Goal: Task Accomplishment & Management: Manage account settings

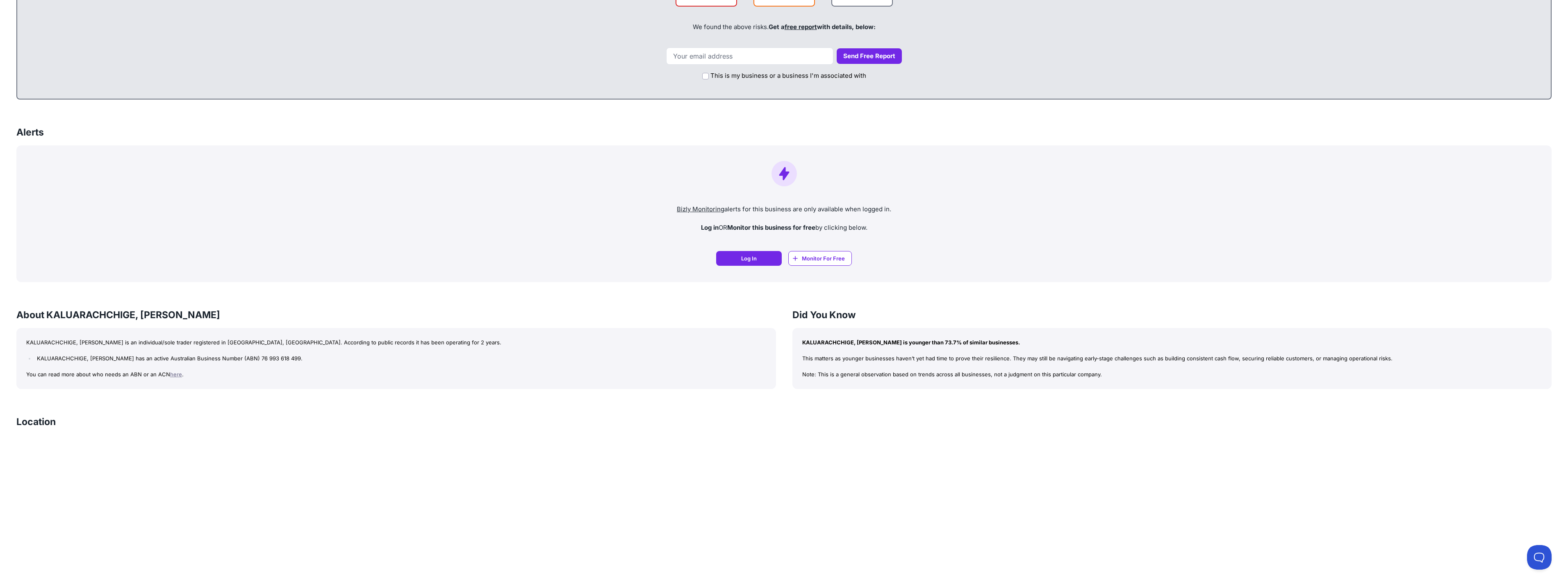
scroll to position [451, 0]
click at [807, 259] on span "Monitor For Free" at bounding box center [823, 259] width 43 height 8
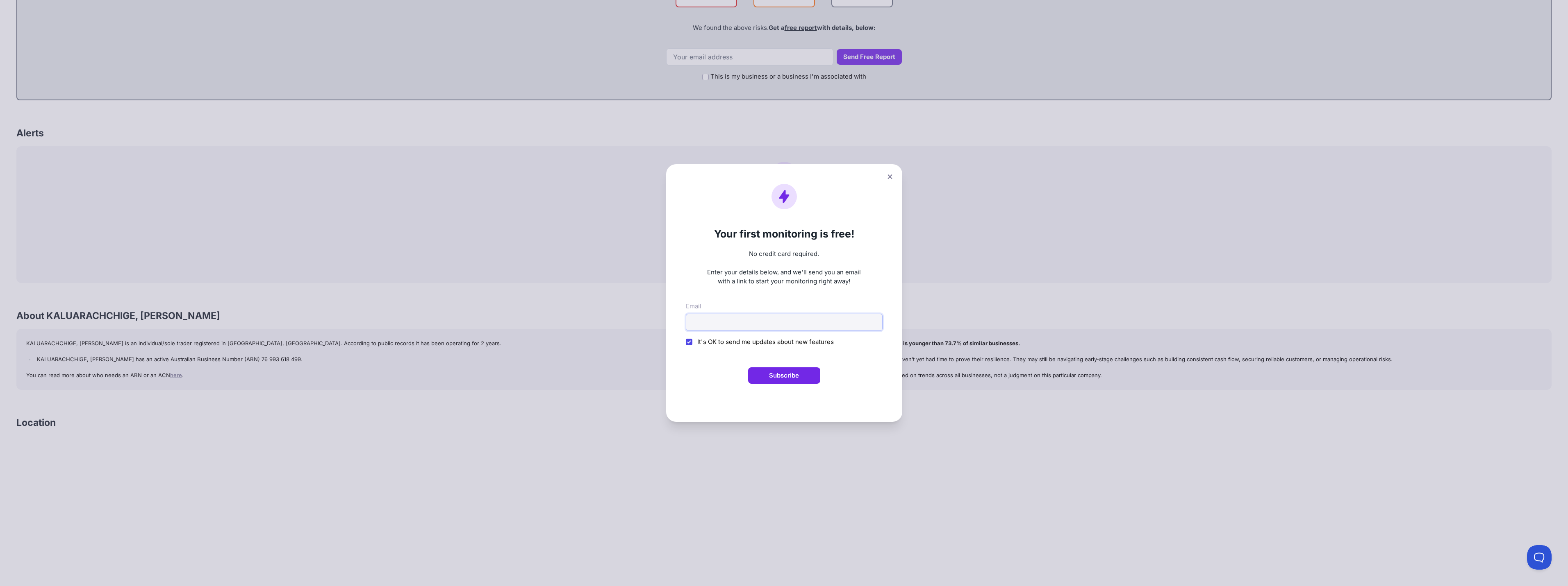
click at [843, 315] on input "Email" at bounding box center [784, 322] width 197 height 17
type input "crazyachi1985@gmail.com"
click at [795, 380] on button "Subscribe" at bounding box center [784, 376] width 73 height 17
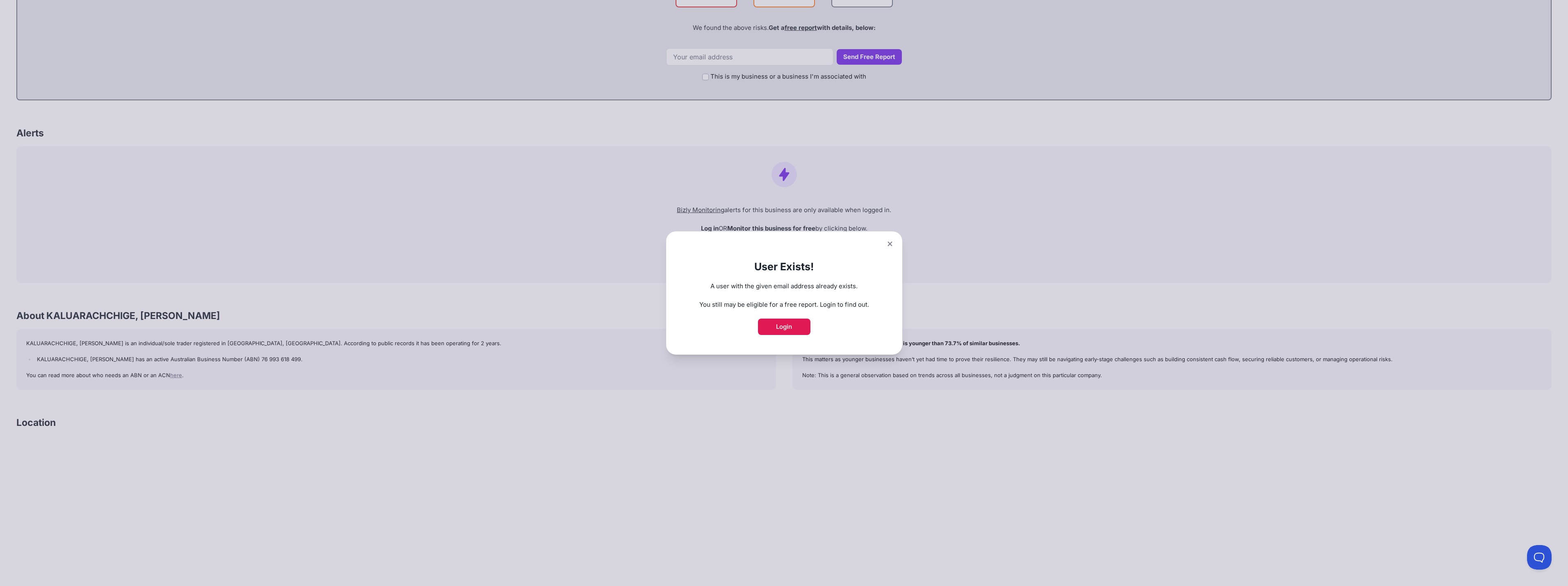
click at [791, 333] on link "Login" at bounding box center [784, 327] width 52 height 17
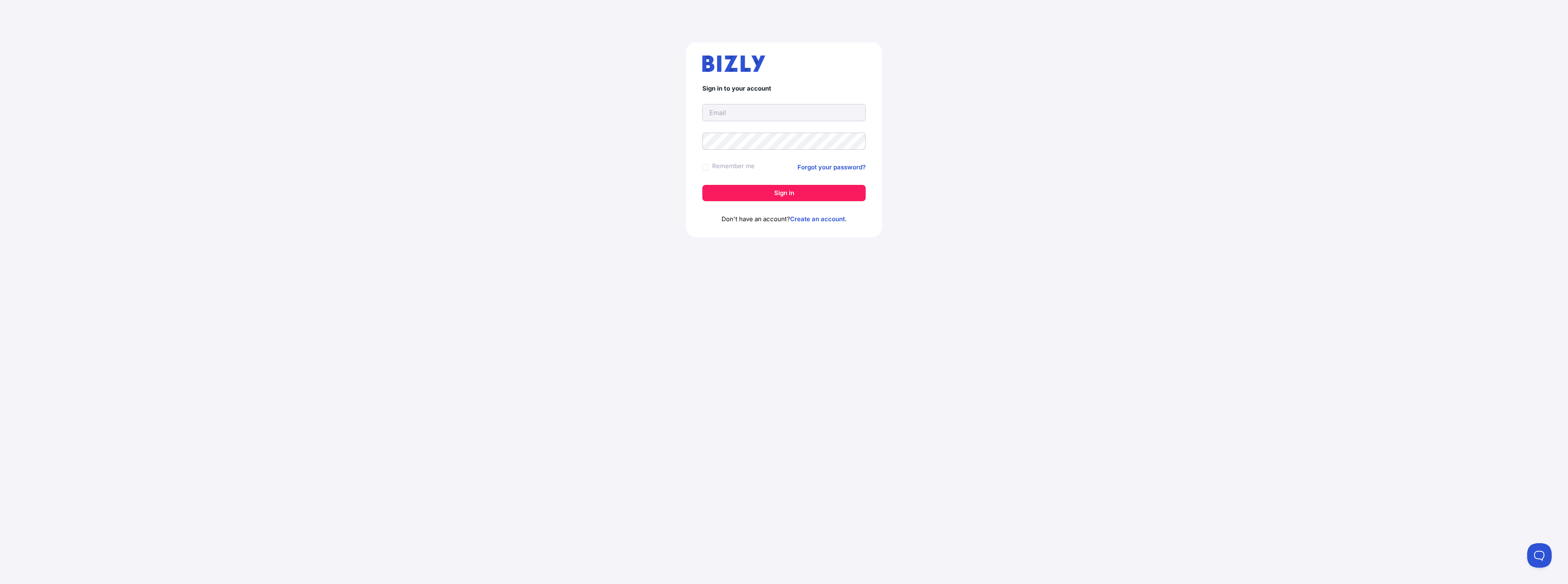
click at [735, 109] on input "text" at bounding box center [784, 113] width 163 height 17
type input "crazyAchi1985"
click at [747, 166] on label "Remember me" at bounding box center [733, 166] width 42 height 10
click at [709, 166] on input "Remember me" at bounding box center [705, 167] width 6 height 6
checkbox input "true"
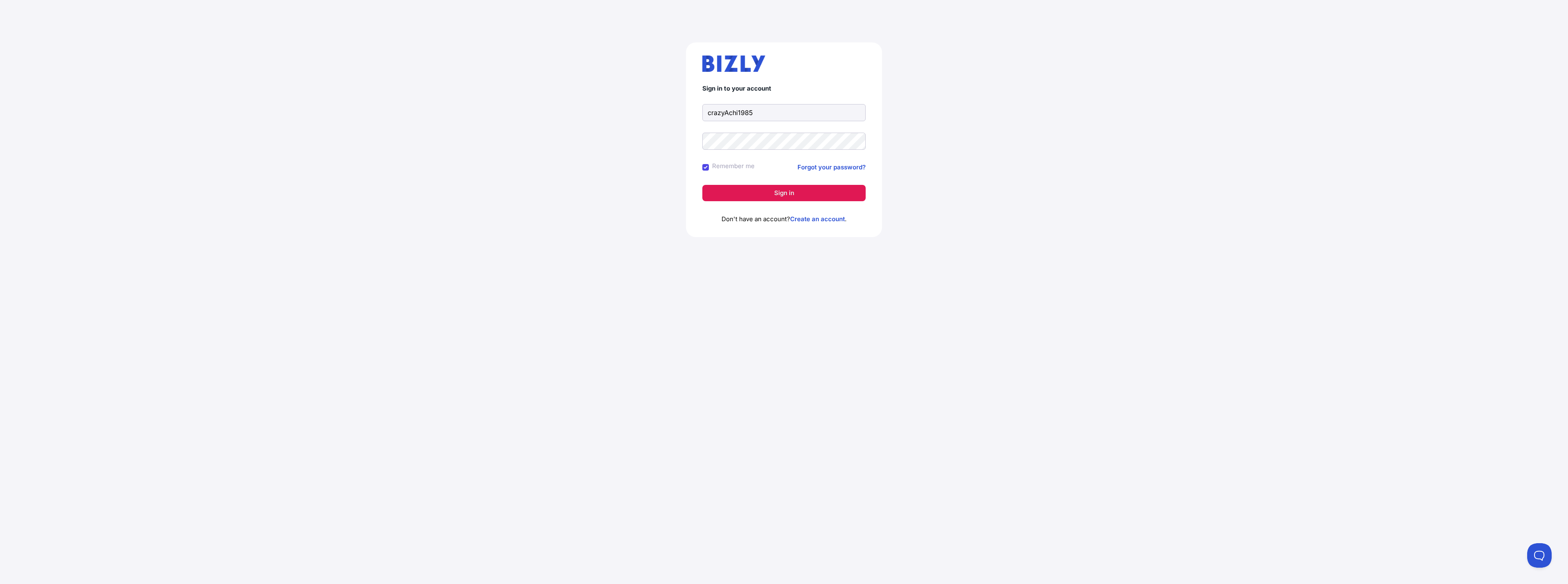
click at [751, 187] on button "Sign in" at bounding box center [784, 193] width 163 height 16
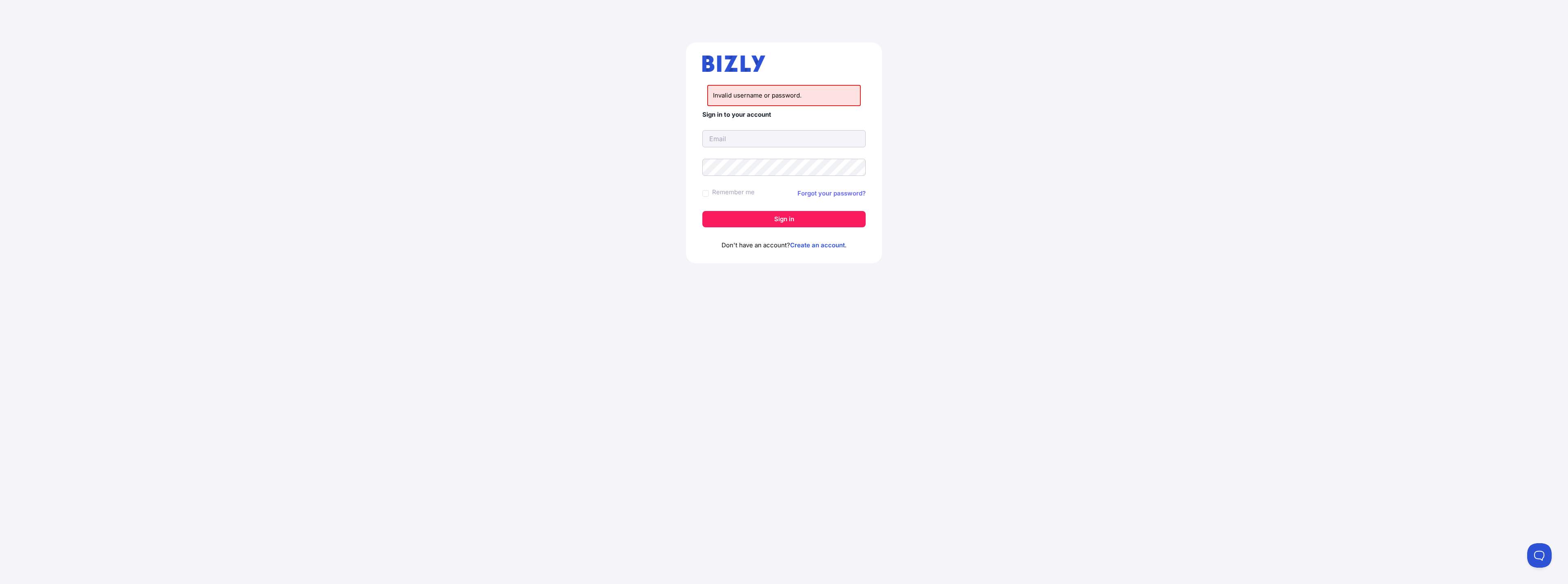
click at [807, 193] on link "Forgot your password?" at bounding box center [831, 193] width 69 height 10
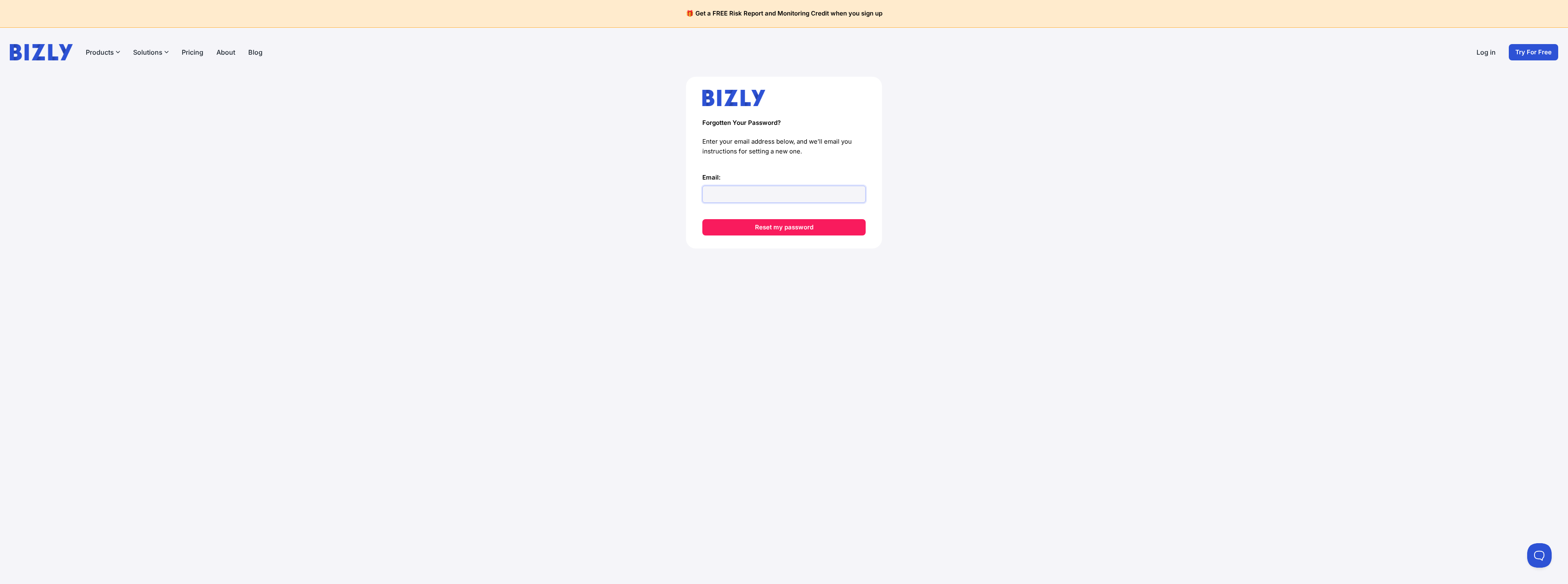
click at [756, 189] on input "Email:" at bounding box center [784, 194] width 163 height 17
type input "[EMAIL_ADDRESS][DOMAIN_NAME]"
click at [769, 228] on button "Reset my password" at bounding box center [784, 228] width 163 height 16
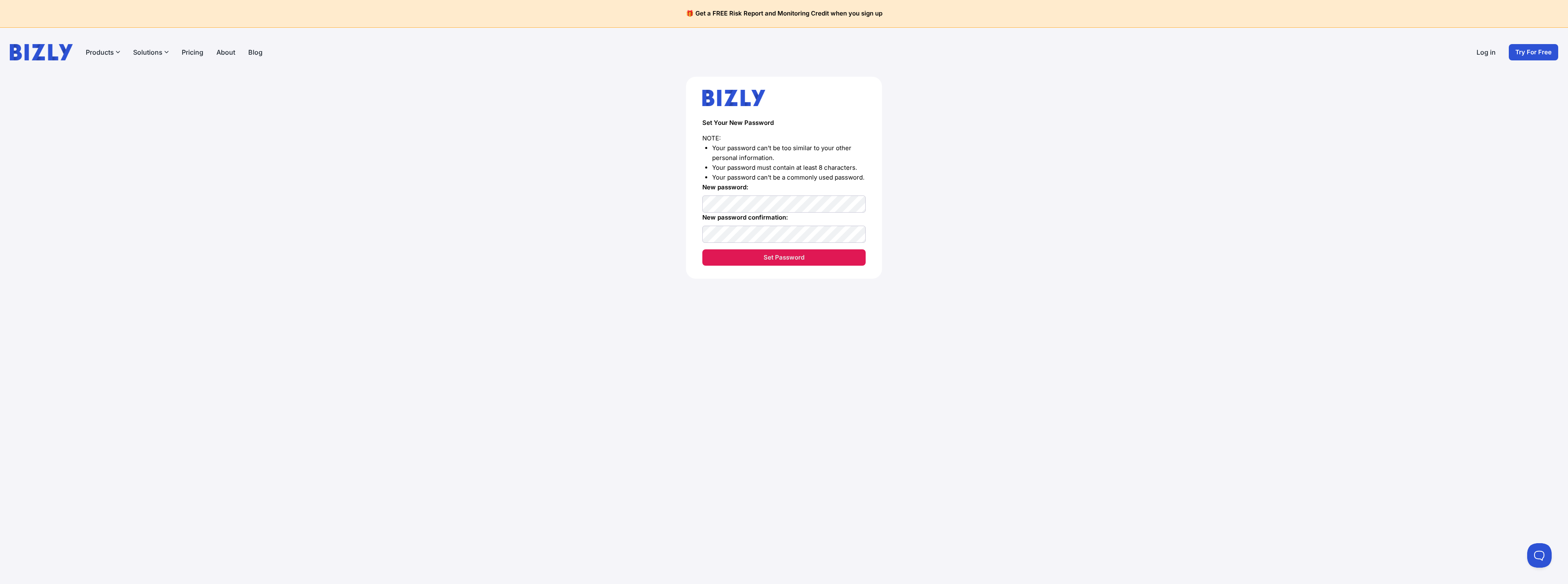
click at [768, 265] on button "Set Password" at bounding box center [784, 258] width 163 height 16
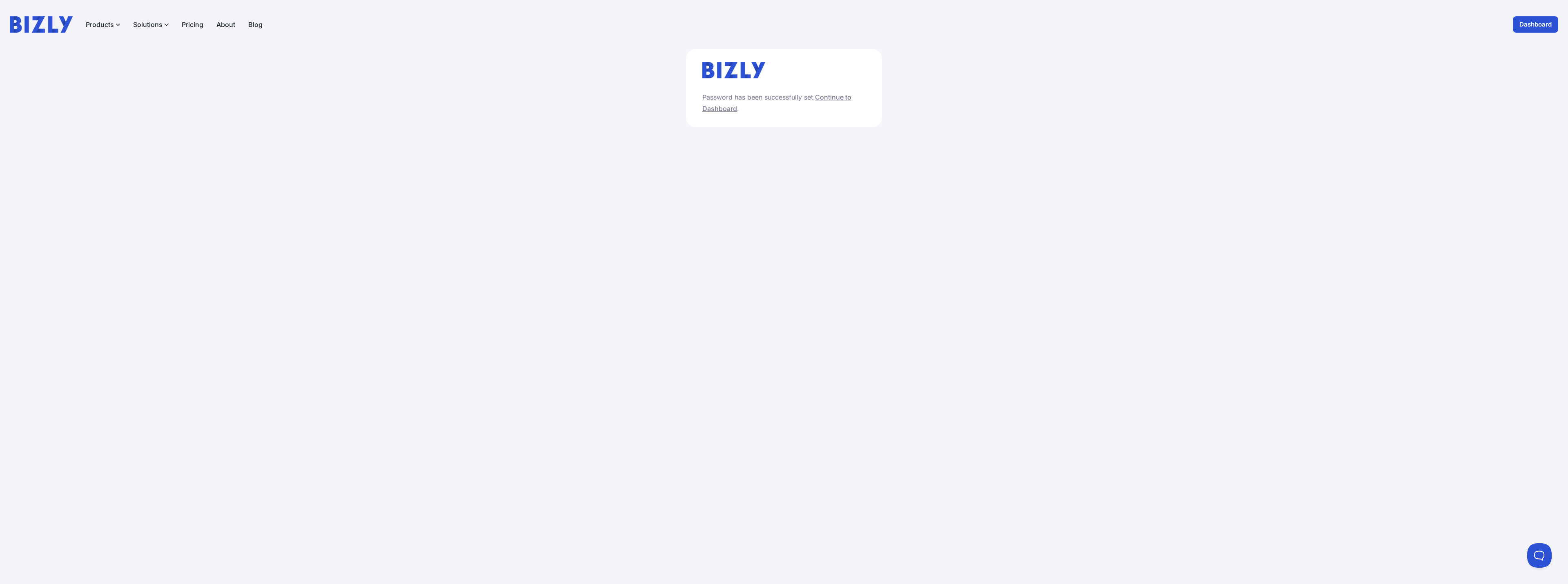
click at [835, 97] on link "Continue to Dashboard" at bounding box center [776, 103] width 149 height 19
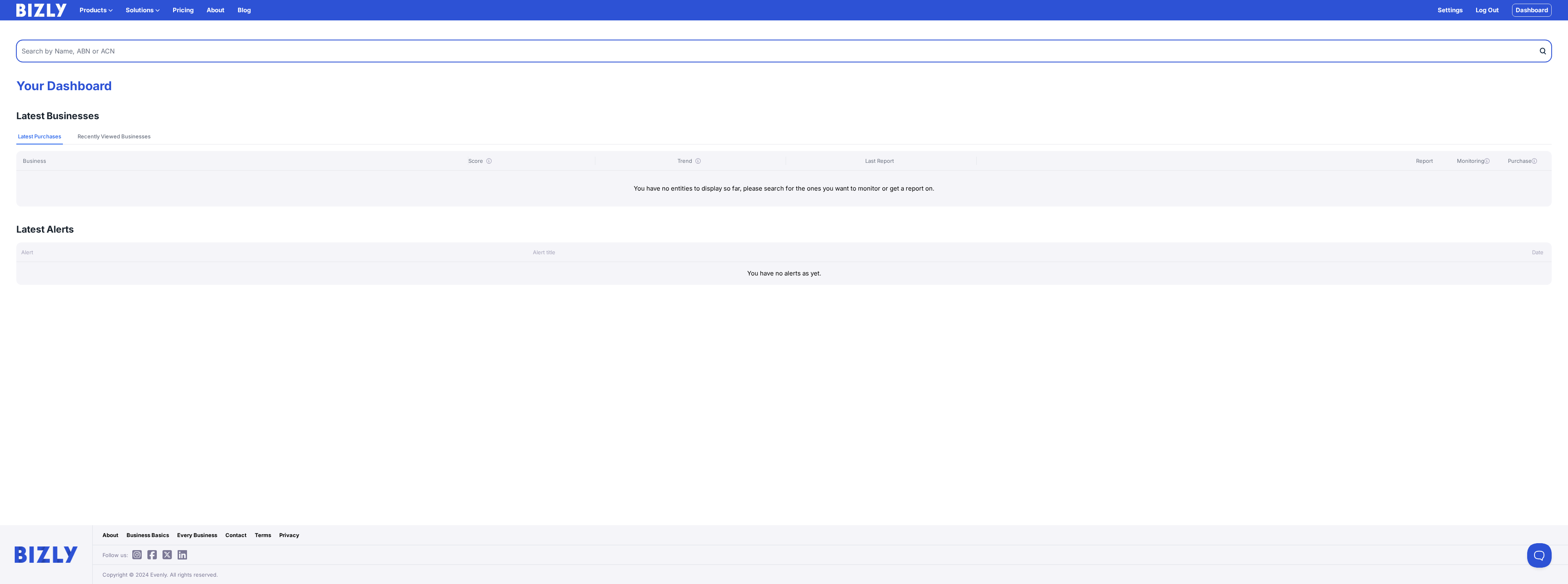
click at [113, 53] on input "text" at bounding box center [784, 51] width 1536 height 22
paste input "KALUARACHCHIGE, [PERSON_NAME]"
type input "KALUARACHCHIGE, [PERSON_NAME]"
click at [1539, 40] on button "submit" at bounding box center [1545, 51] width 13 height 22
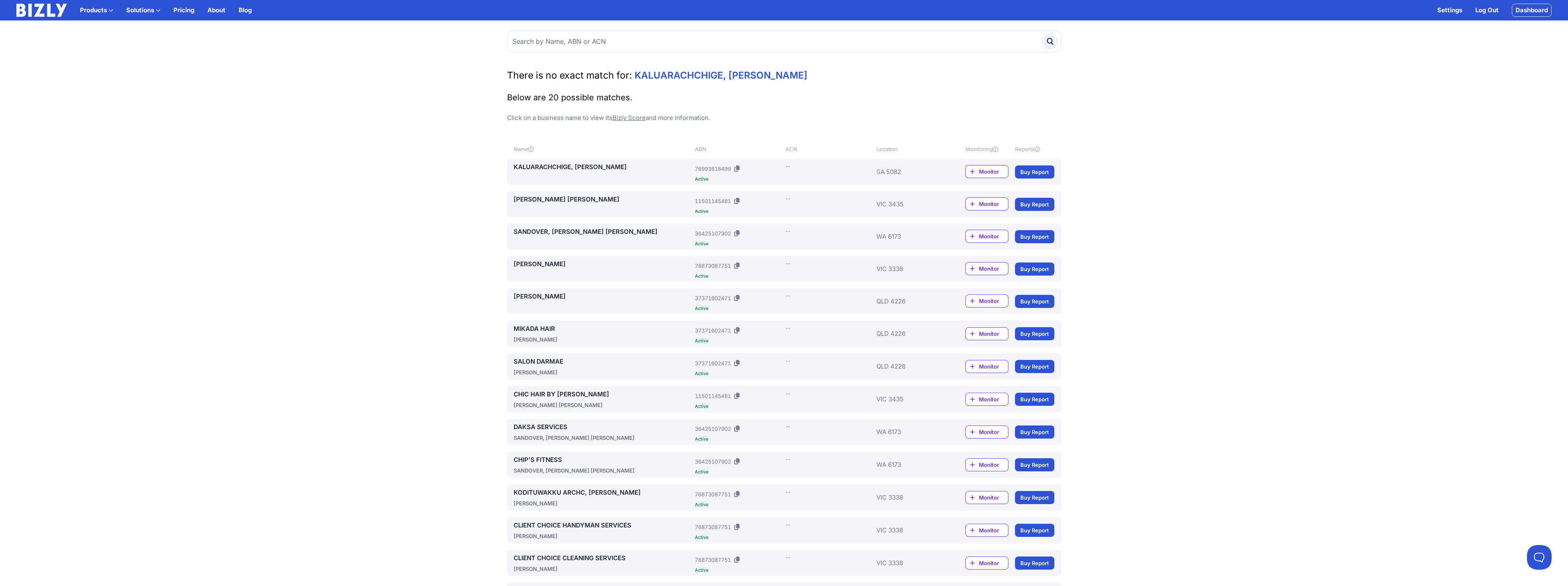
click at [640, 167] on link "KALUARACHCHIGE, [PERSON_NAME]" at bounding box center [603, 167] width 178 height 10
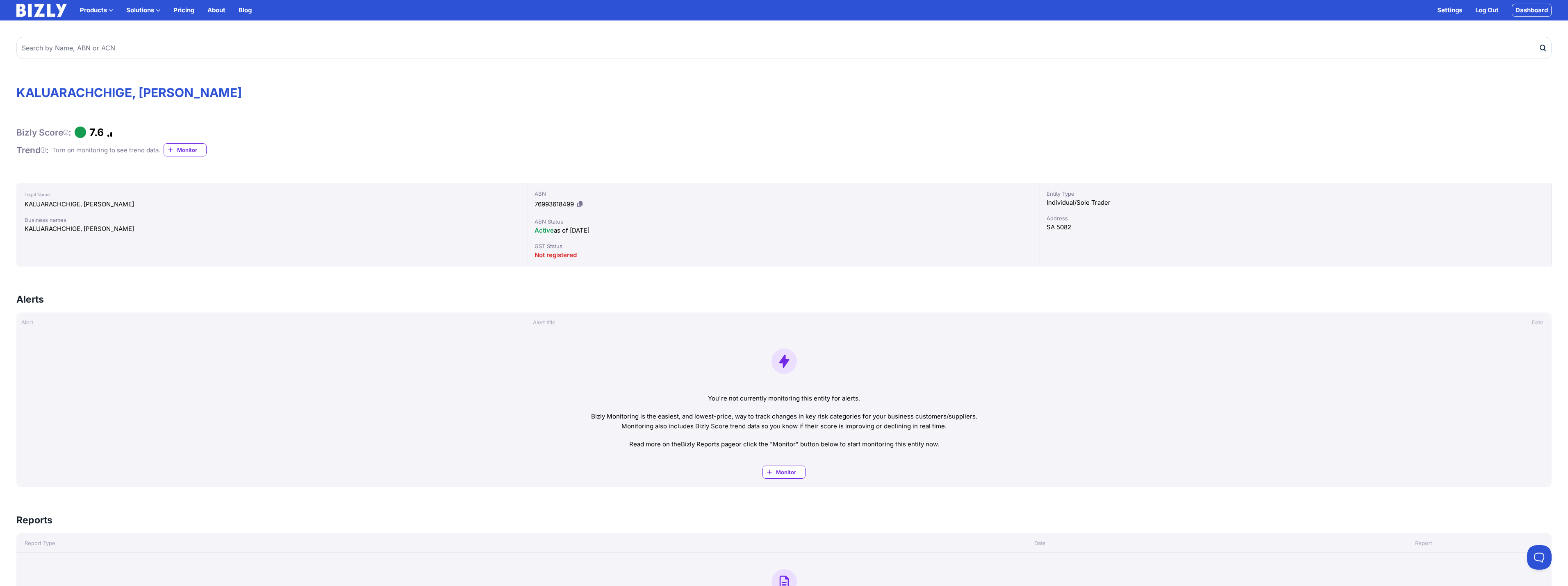
click at [1458, 8] on link "Settings" at bounding box center [1449, 10] width 25 height 10
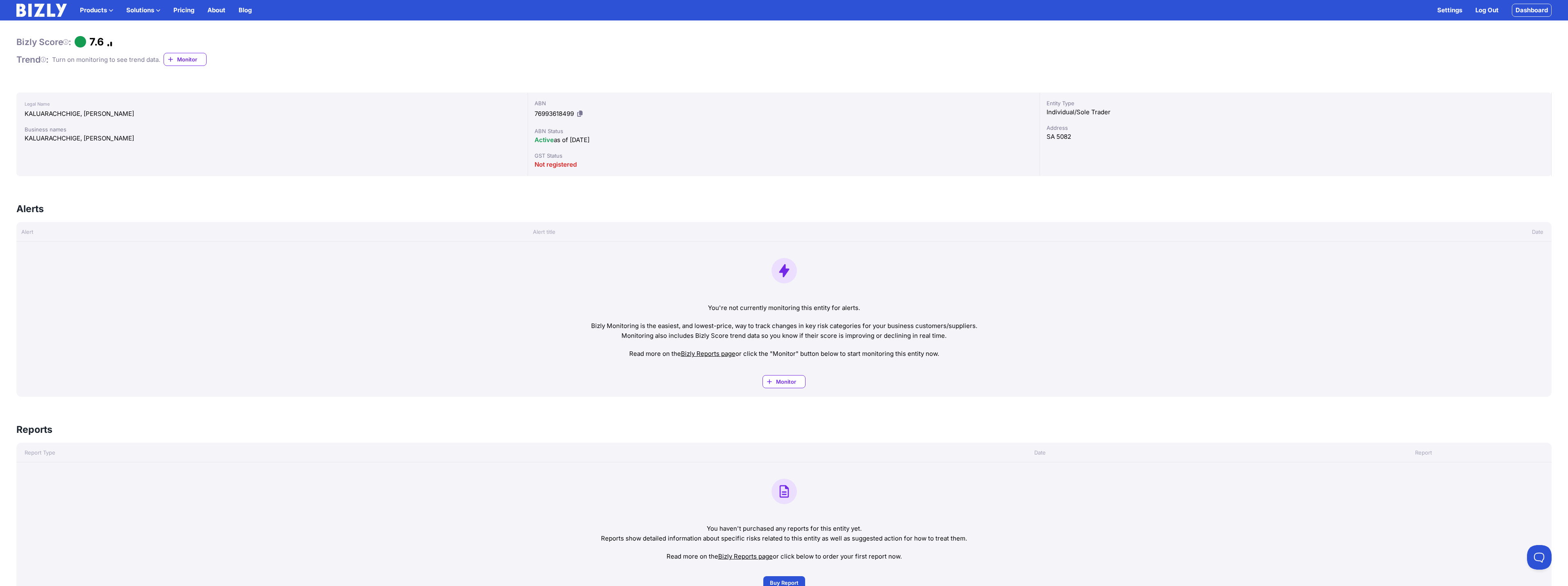
scroll to position [205, 0]
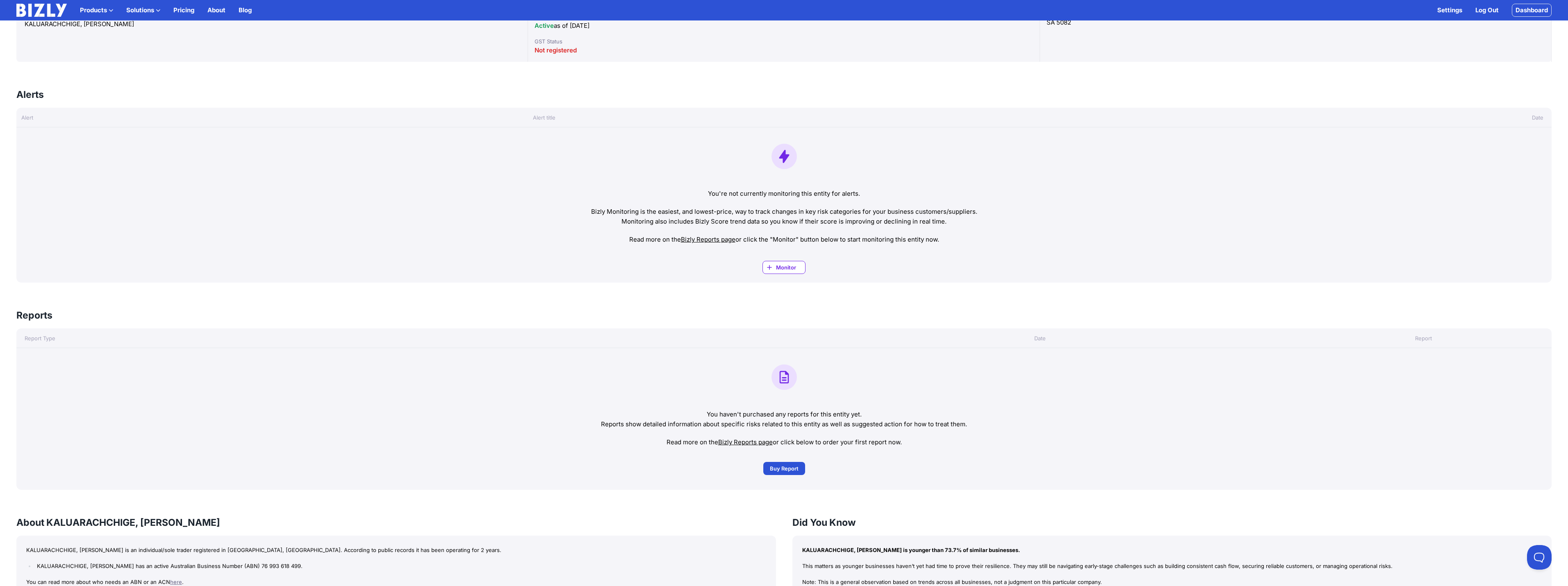
click at [784, 266] on span "Monitor" at bounding box center [791, 267] width 29 height 8
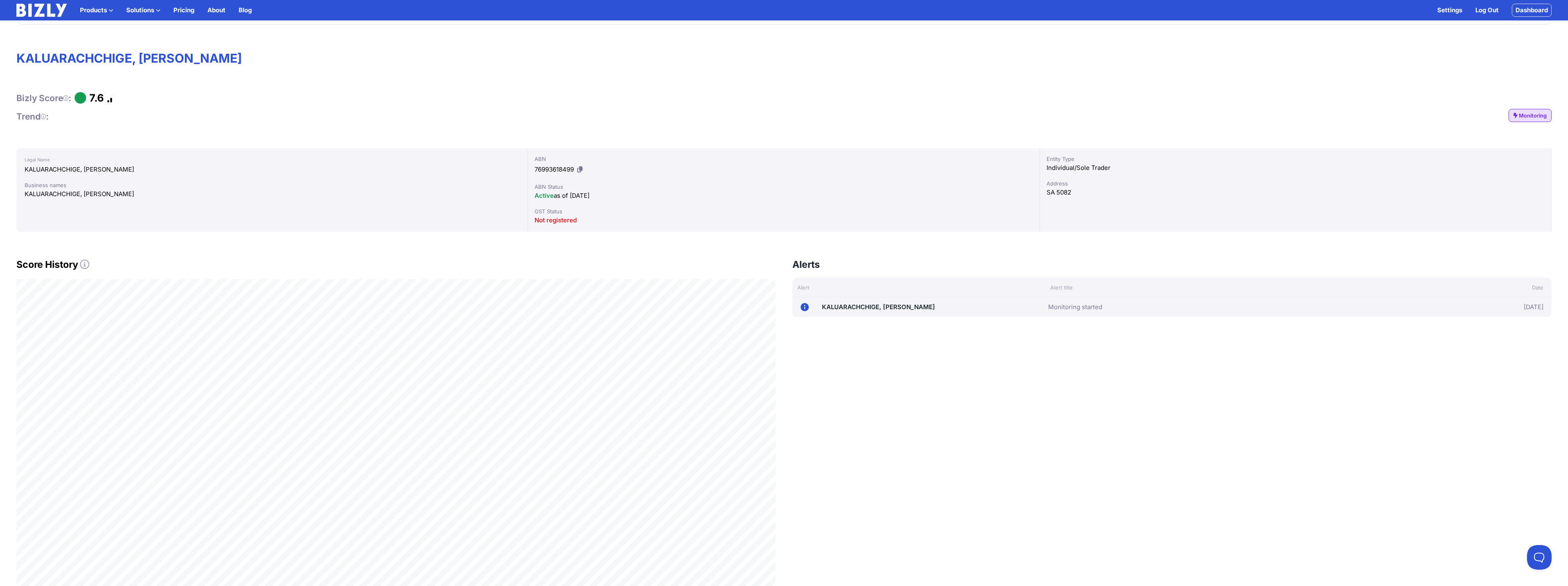
scroll to position [4, 0]
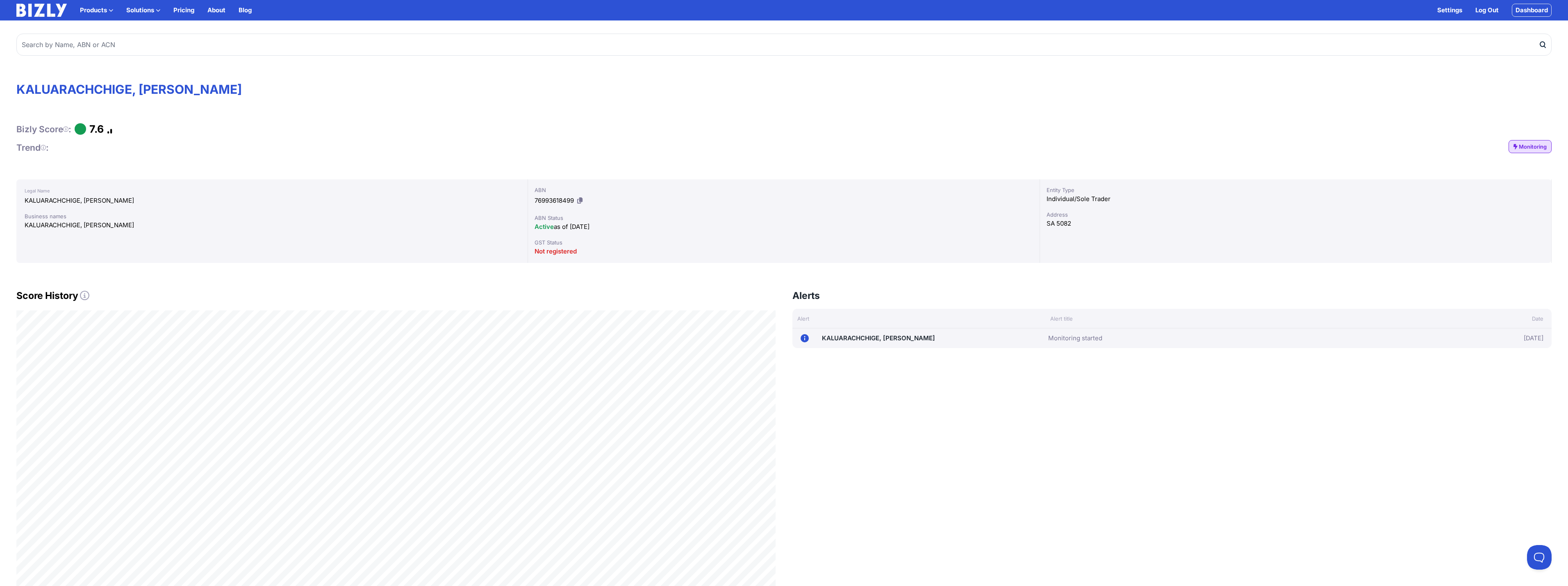
click at [807, 339] on circle at bounding box center [804, 338] width 8 height 8
click at [1524, 151] on span "Monitoring" at bounding box center [1532, 146] width 28 height 8
